Goal: Find specific page/section: Find specific page/section

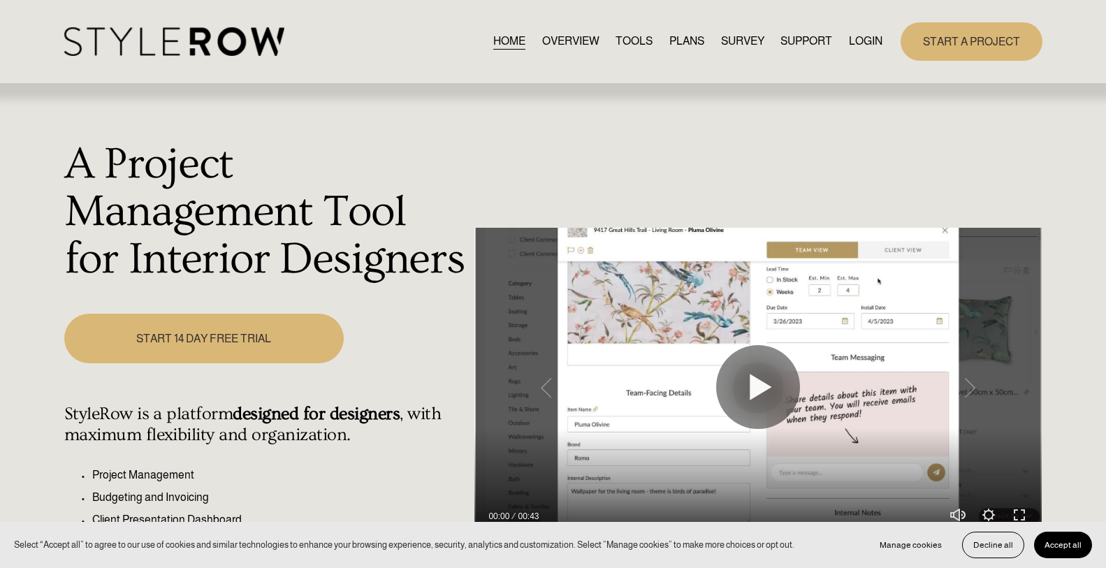
click at [861, 45] on link "LOGIN" at bounding box center [866, 41] width 34 height 19
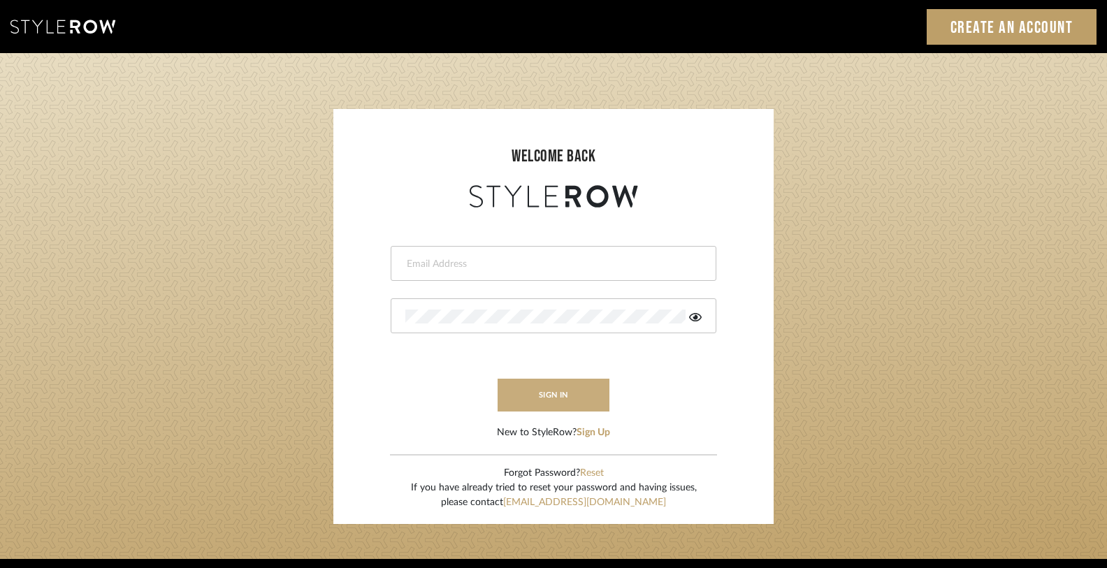
type input "gina.taterus@alairhomes.com"
click at [549, 381] on button "sign in" at bounding box center [554, 395] width 112 height 33
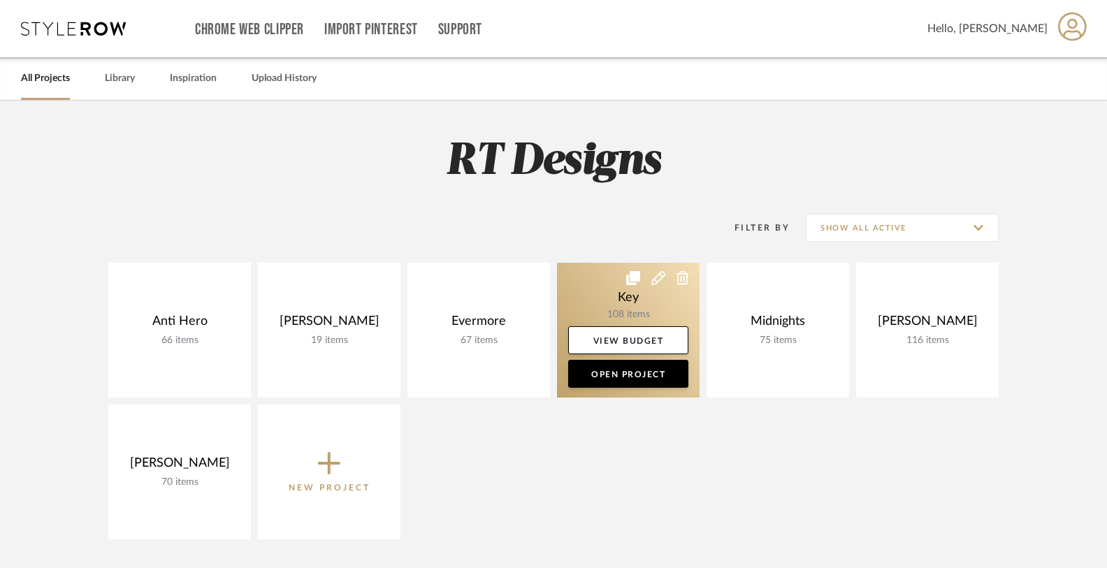
click at [608, 295] on link at bounding box center [628, 330] width 143 height 135
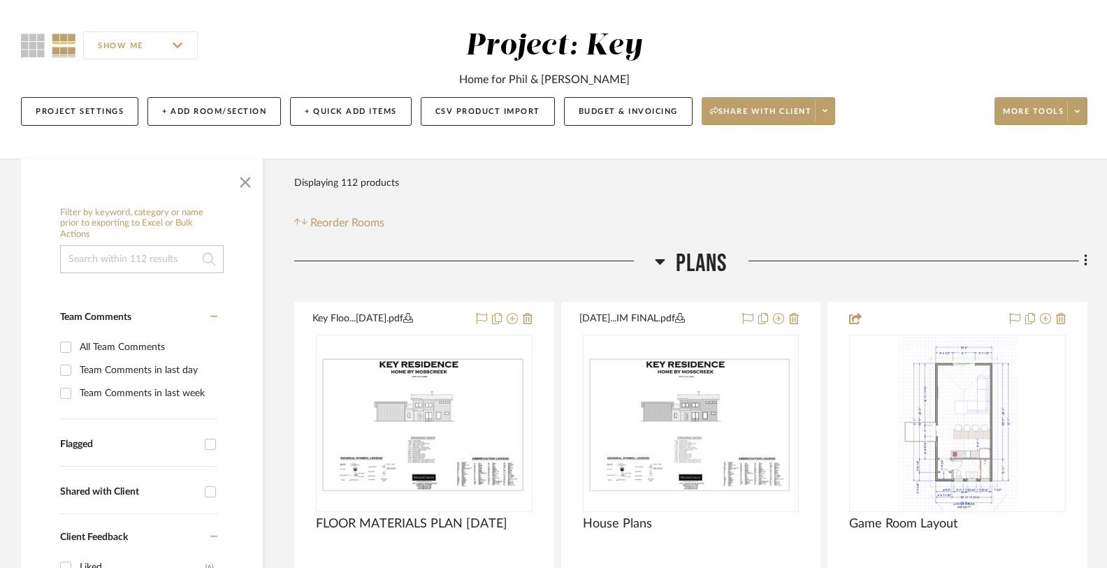
scroll to position [171, 0]
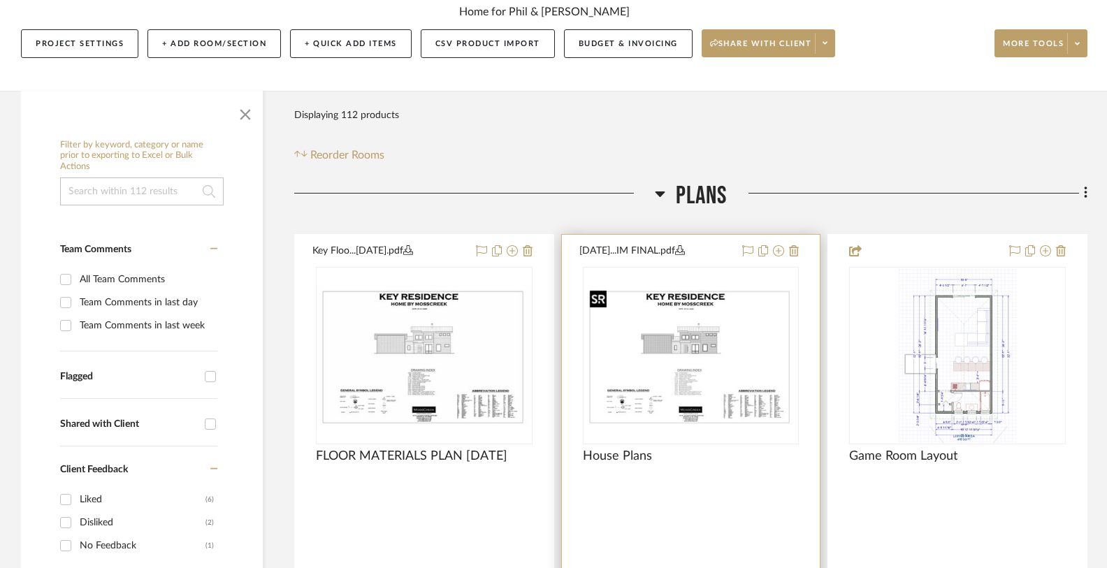
click at [668, 366] on img "0" at bounding box center [691, 355] width 214 height 142
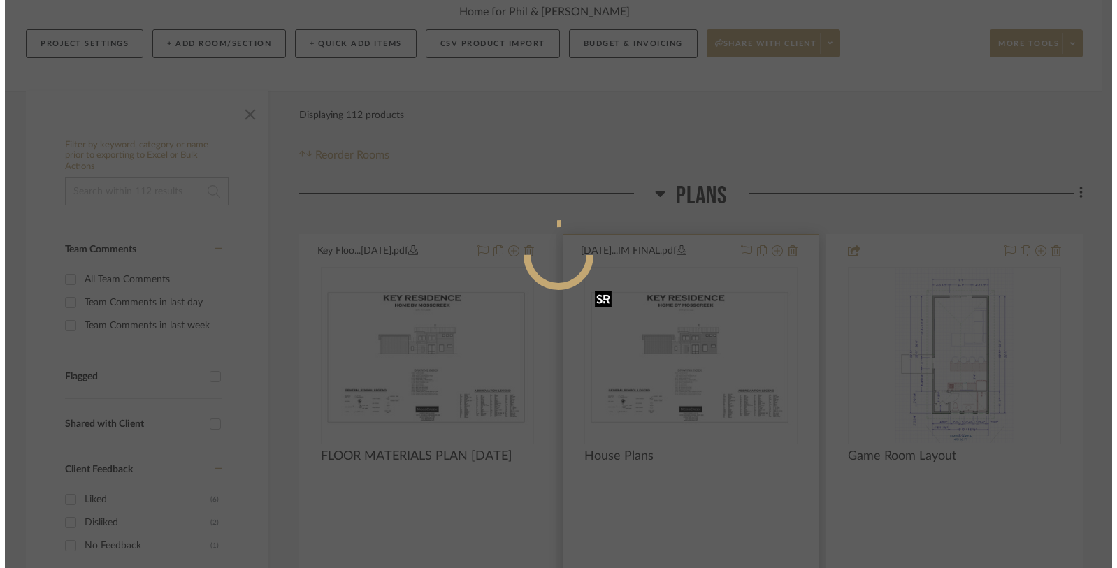
scroll to position [0, 0]
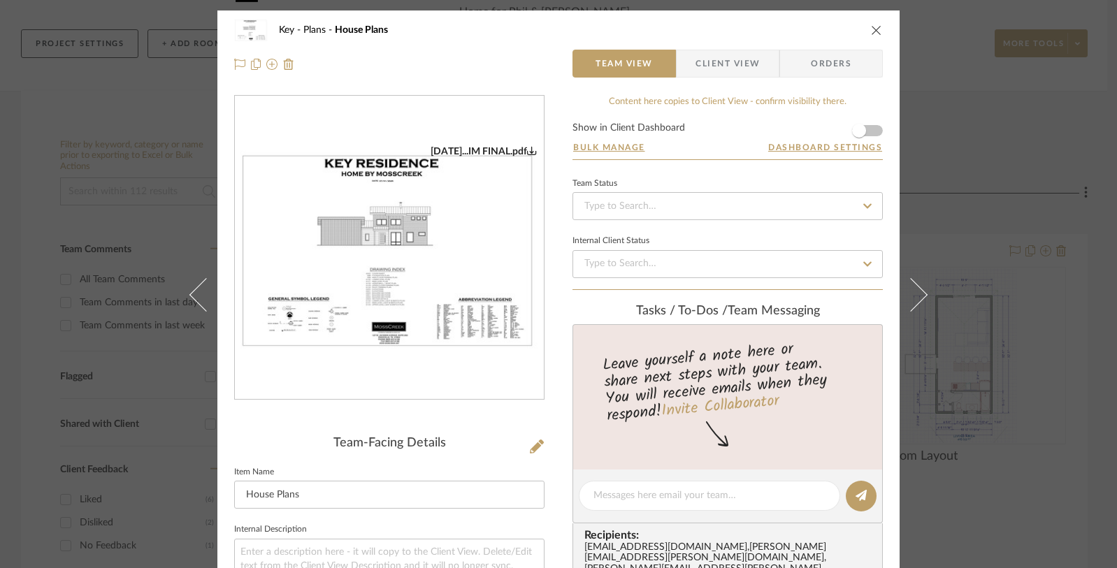
click at [347, 198] on img "0" at bounding box center [389, 248] width 309 height 206
